Goal: Information Seeking & Learning: Learn about a topic

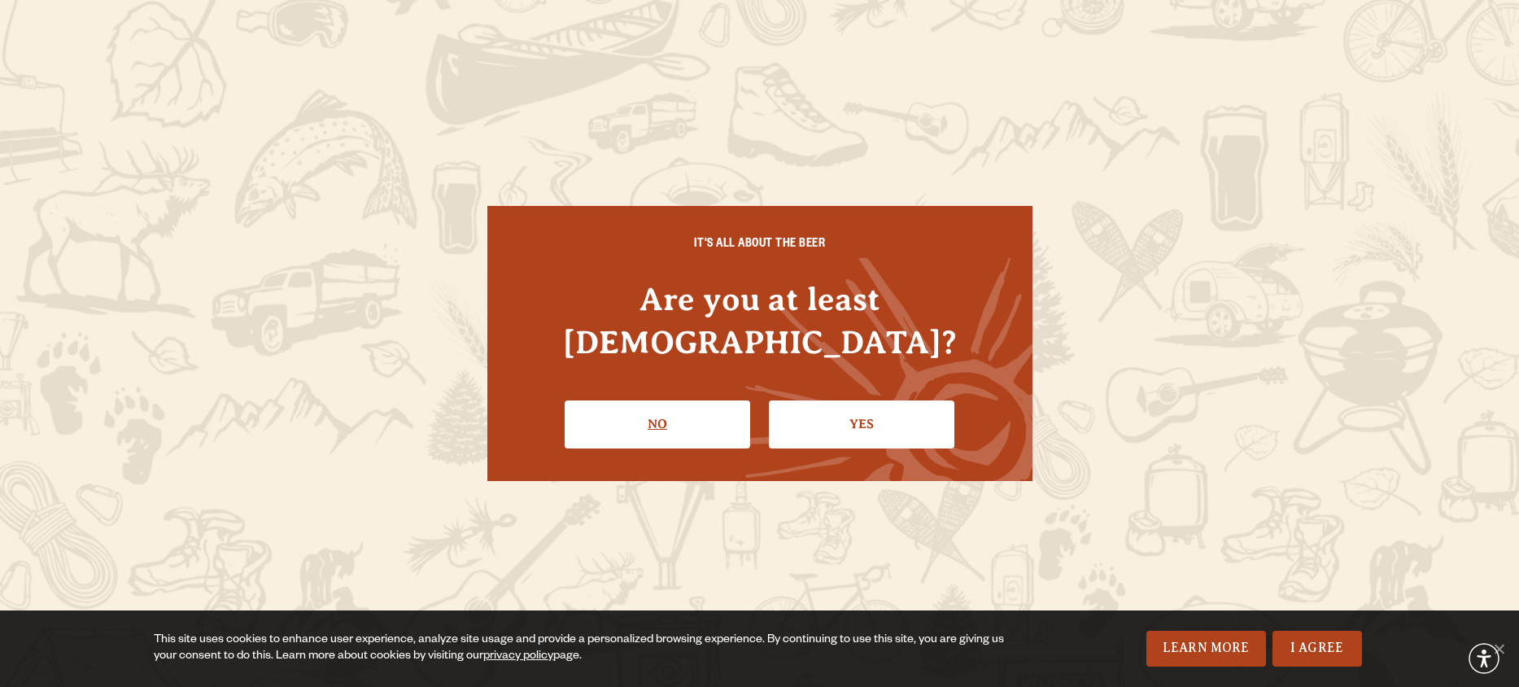
click at [662, 400] on link "No" at bounding box center [658, 423] width 186 height 47
click at [898, 402] on link "Yes" at bounding box center [862, 423] width 186 height 47
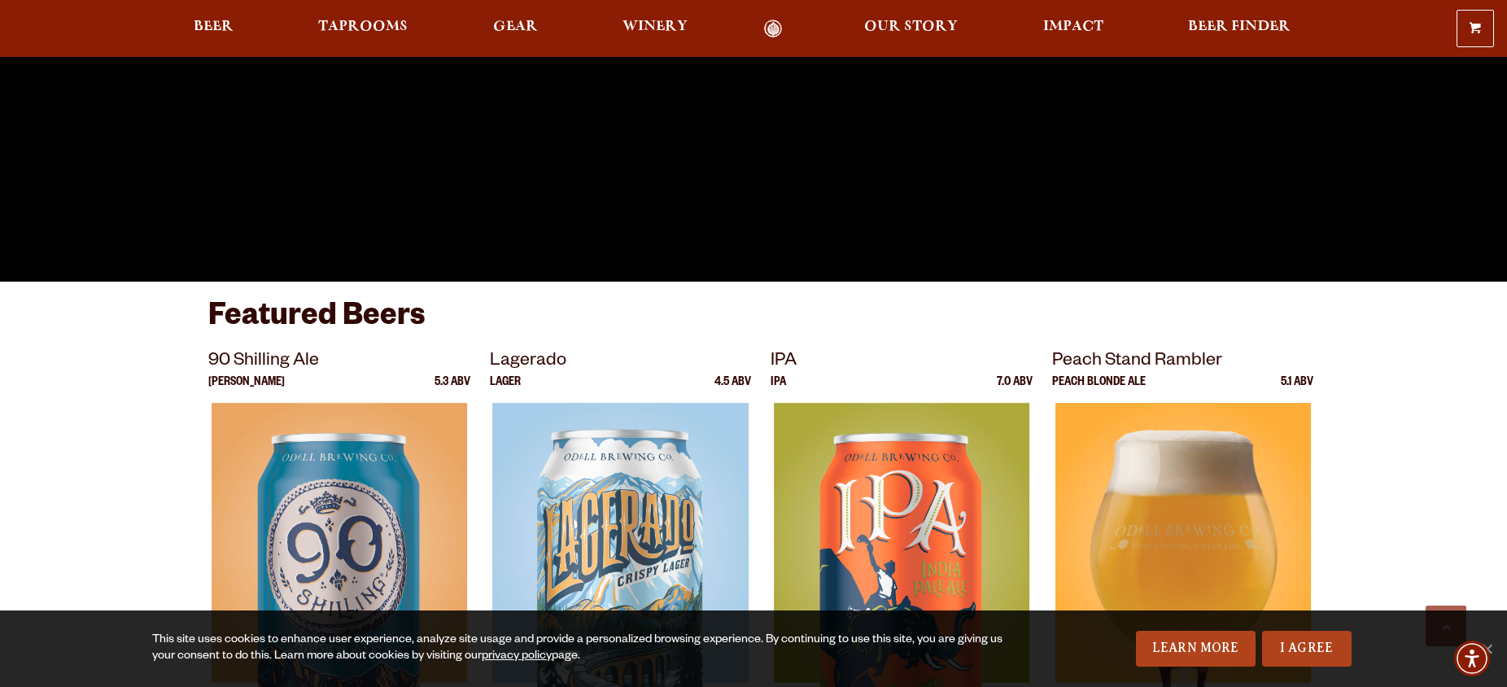
scroll to position [570, 0]
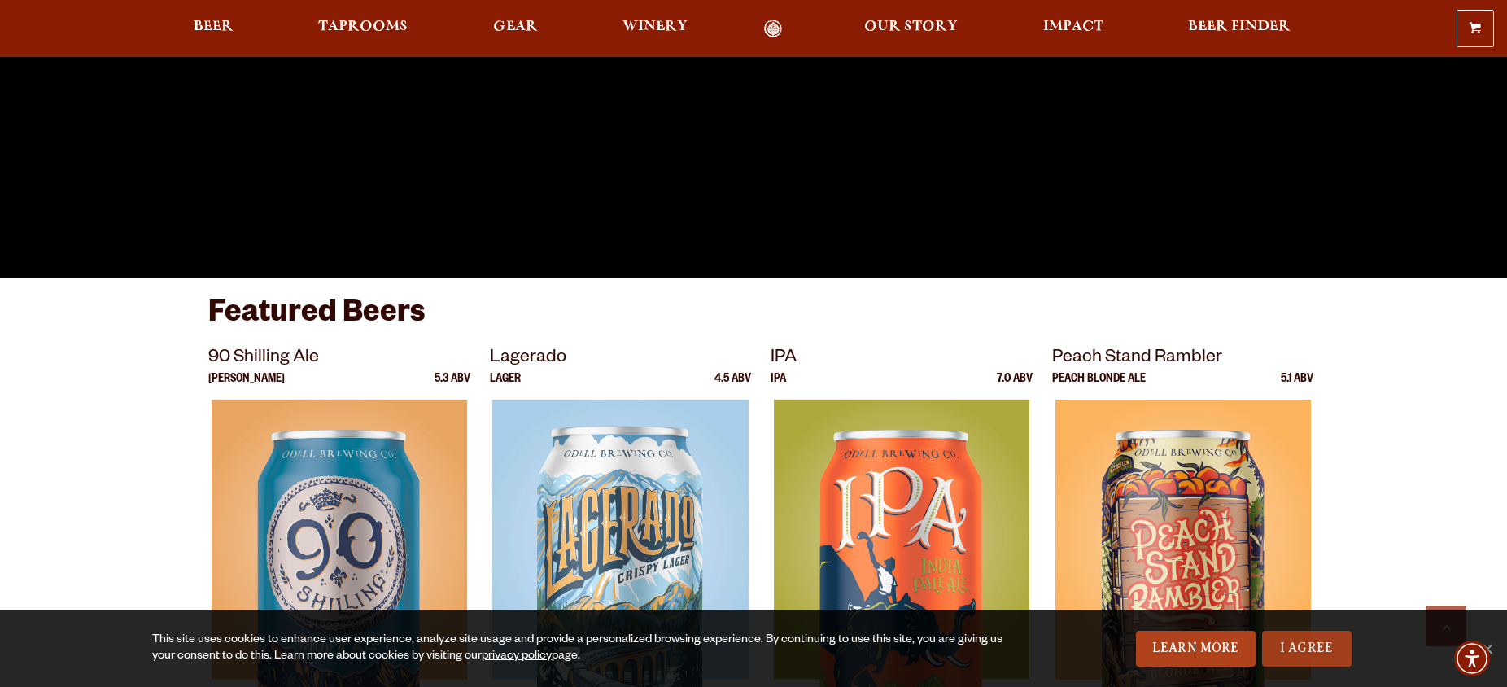
click at [1295, 627] on div "This site uses cookies to enhance user experience, analyze site usage and provi…" at bounding box center [753, 648] width 1507 height 76
click at [1303, 644] on link "I Agree" at bounding box center [1307, 649] width 90 height 36
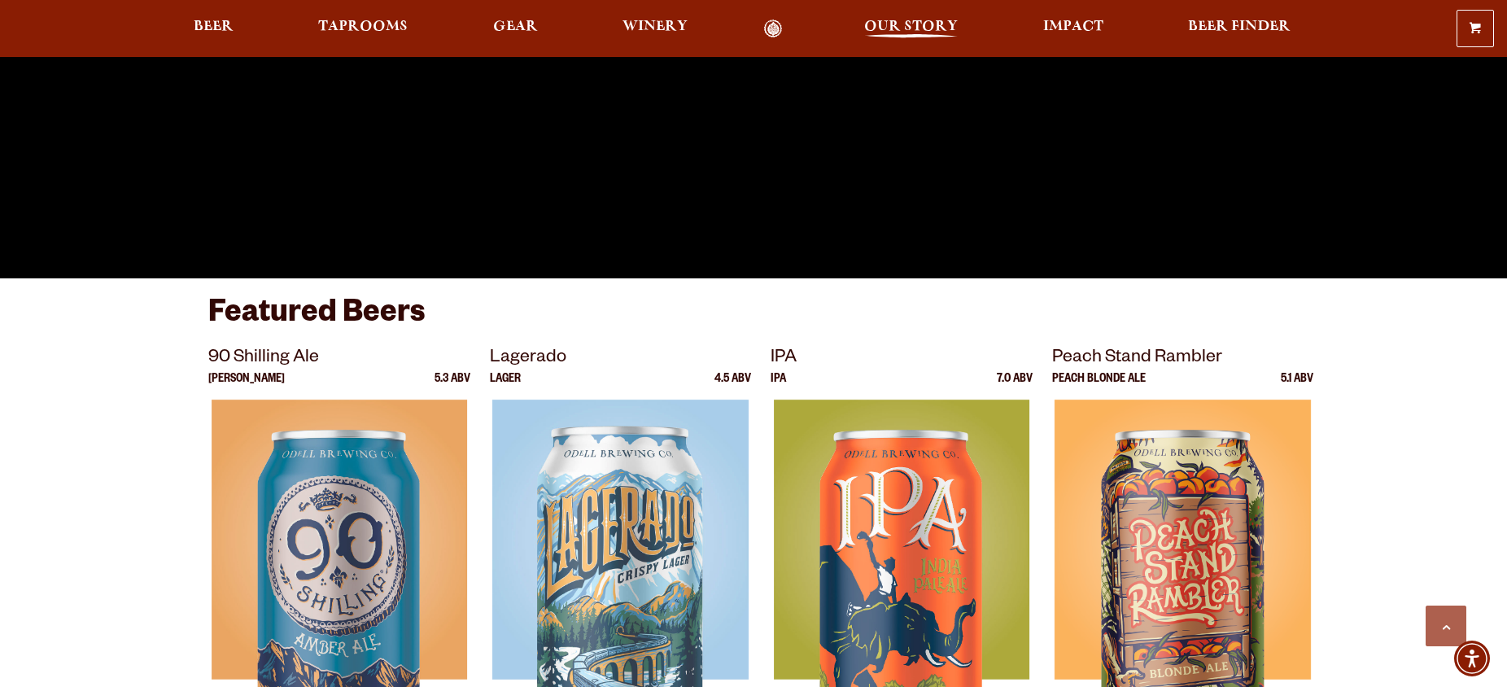
click at [881, 22] on span "Our Story" at bounding box center [911, 26] width 94 height 13
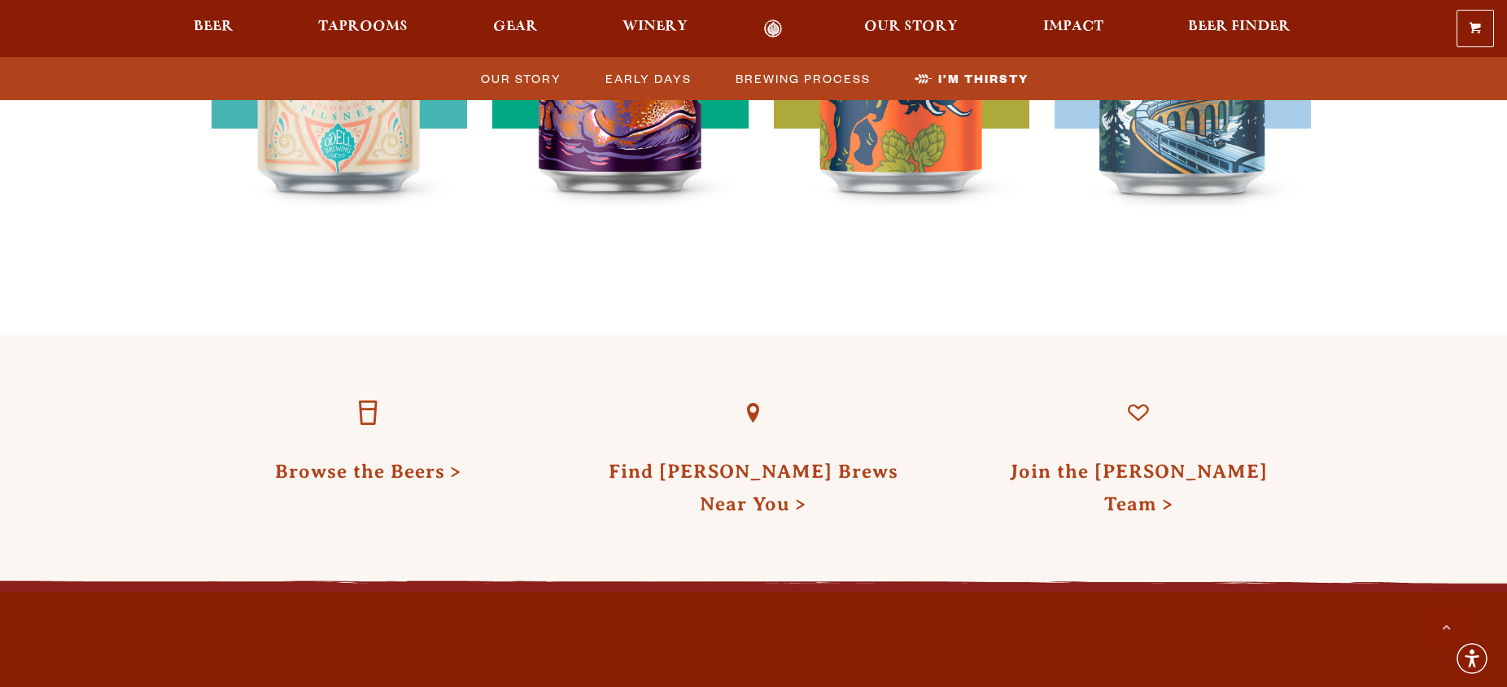
scroll to position [4898, 0]
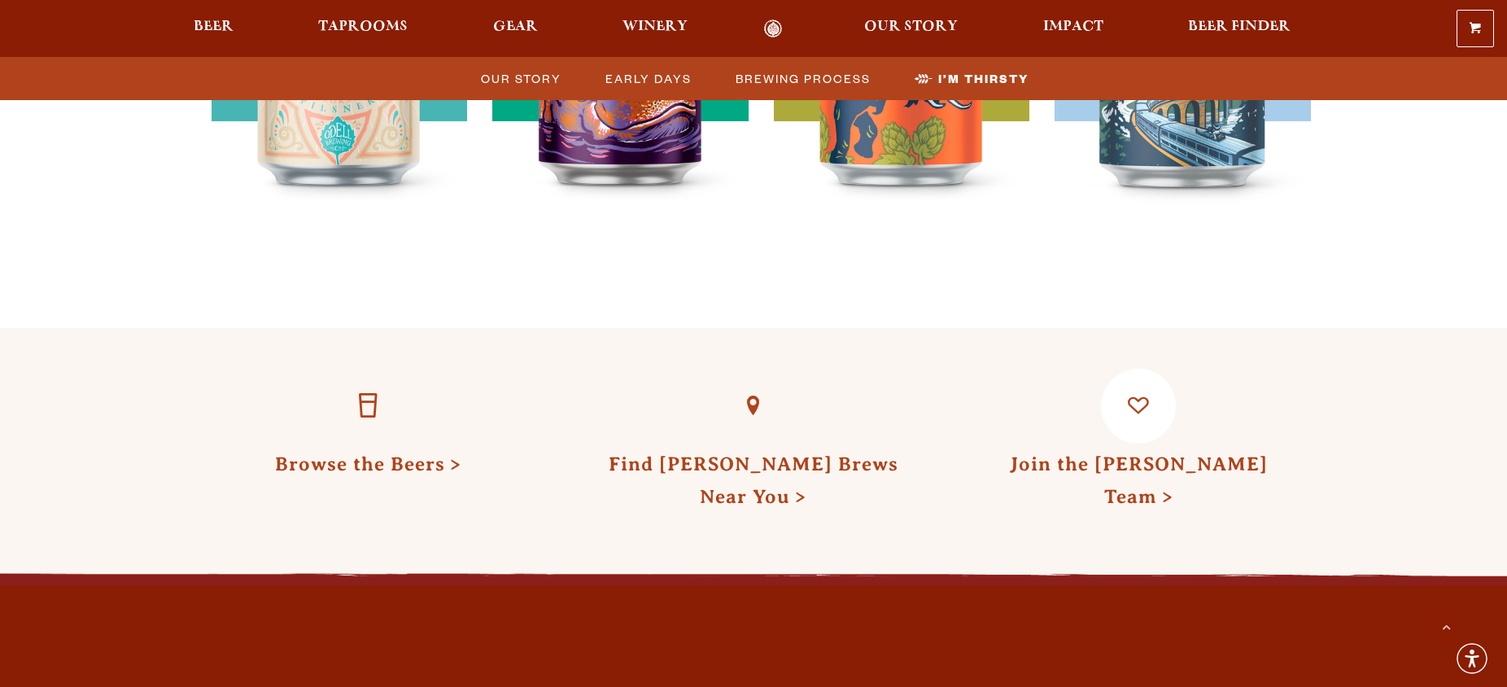
click at [1142, 453] on link "Join the [PERSON_NAME] Team" at bounding box center [1139, 480] width 258 height 54
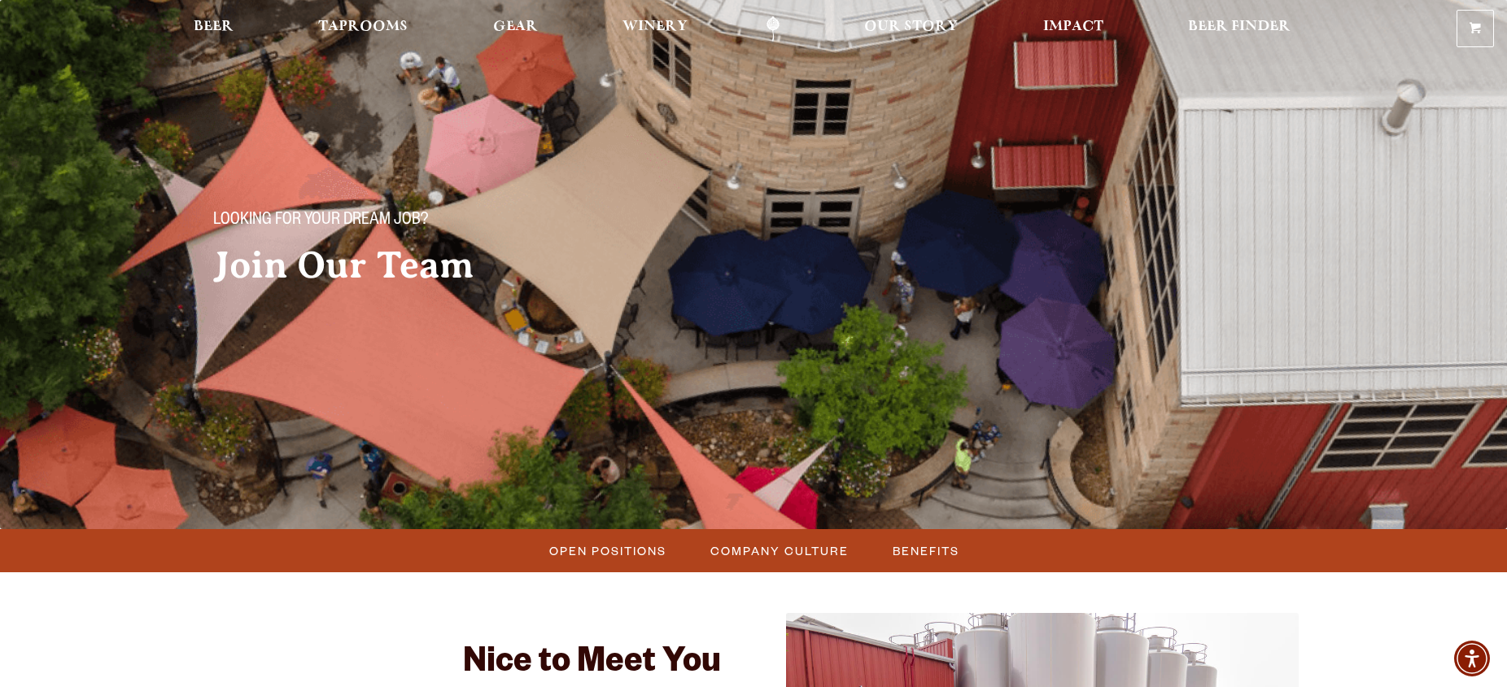
scroll to position [81, 0]
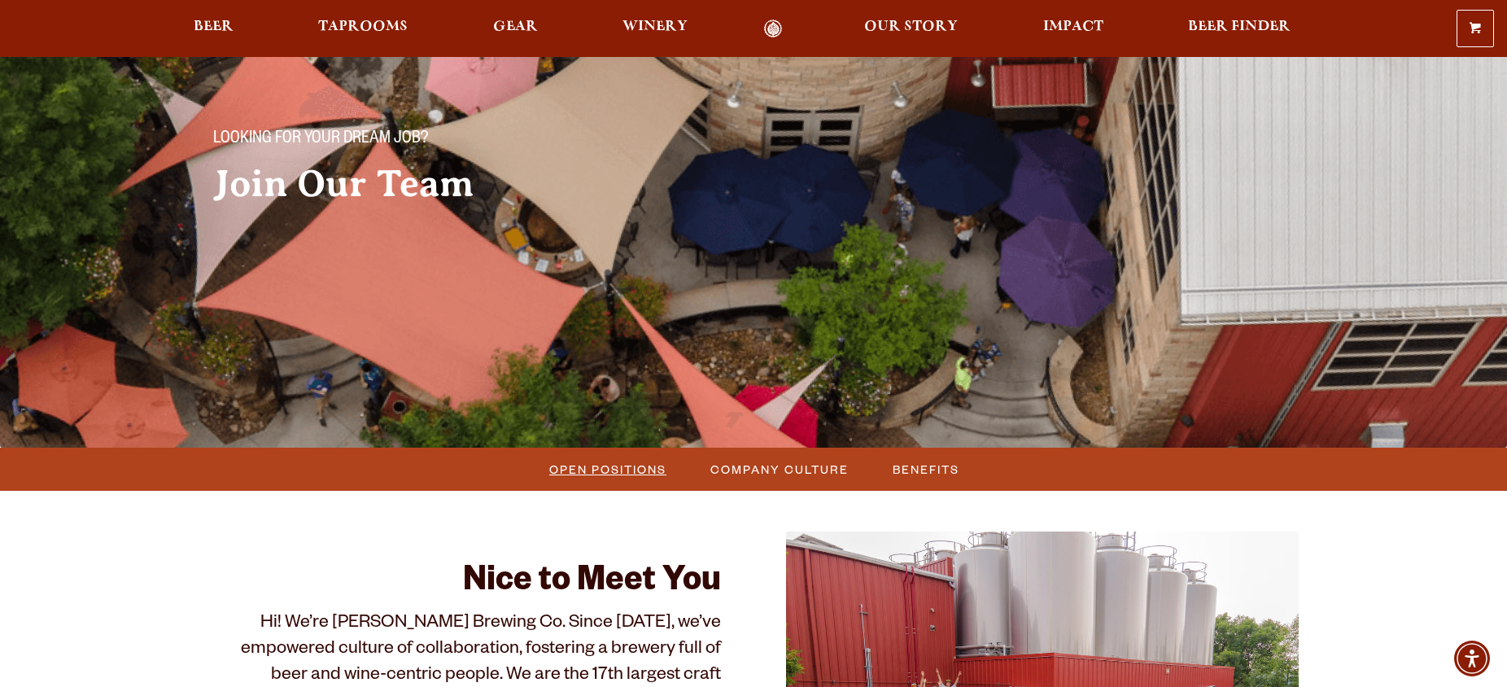
click at [564, 469] on span "Open Positions" at bounding box center [607, 469] width 117 height 24
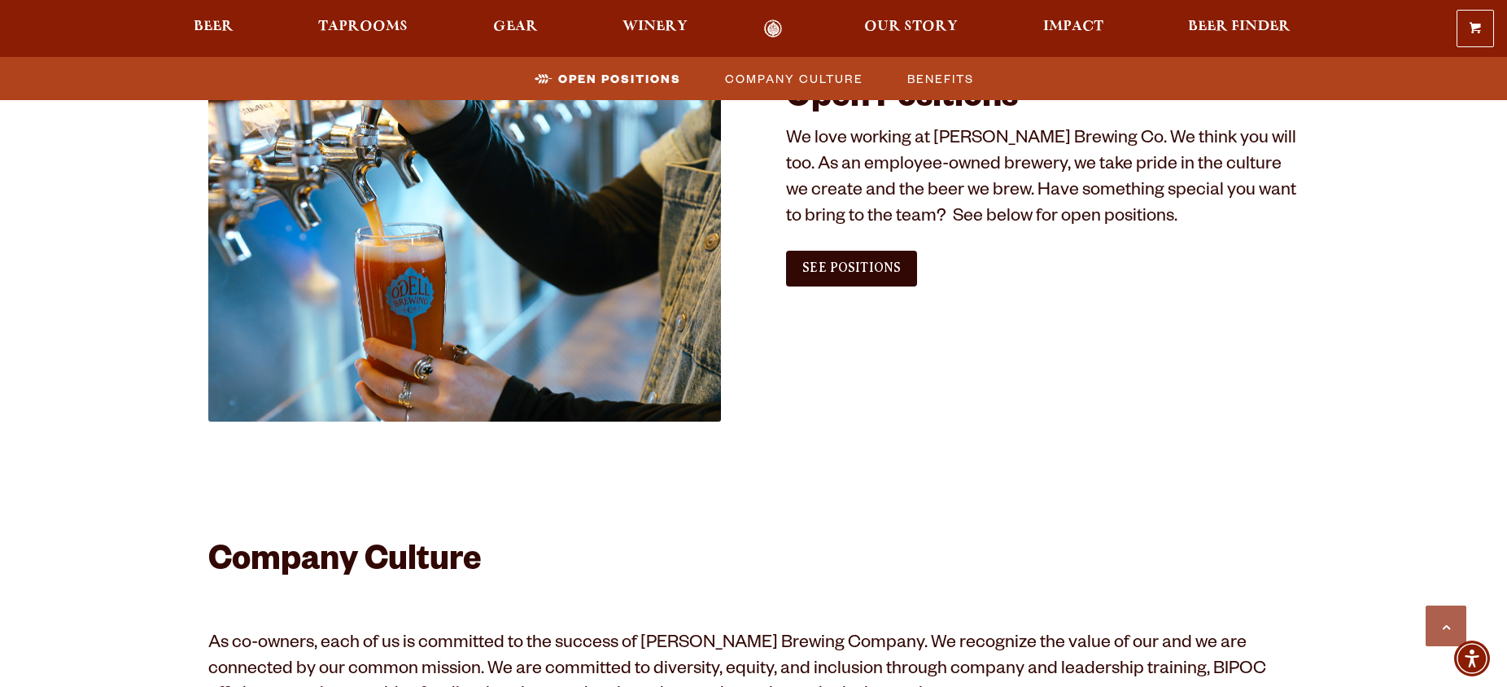
scroll to position [989, 0]
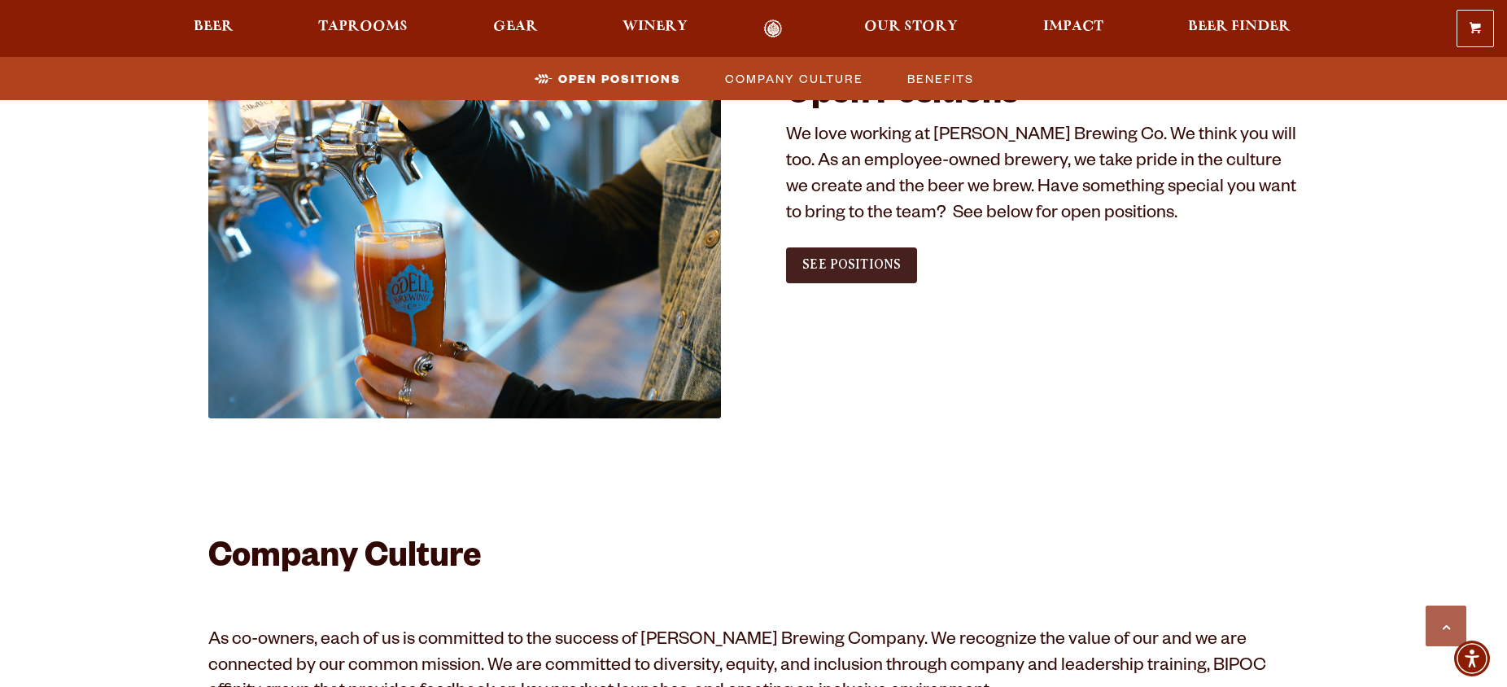
click at [837, 267] on span "See Positions" at bounding box center [851, 264] width 98 height 15
